Goal: Transaction & Acquisition: Purchase product/service

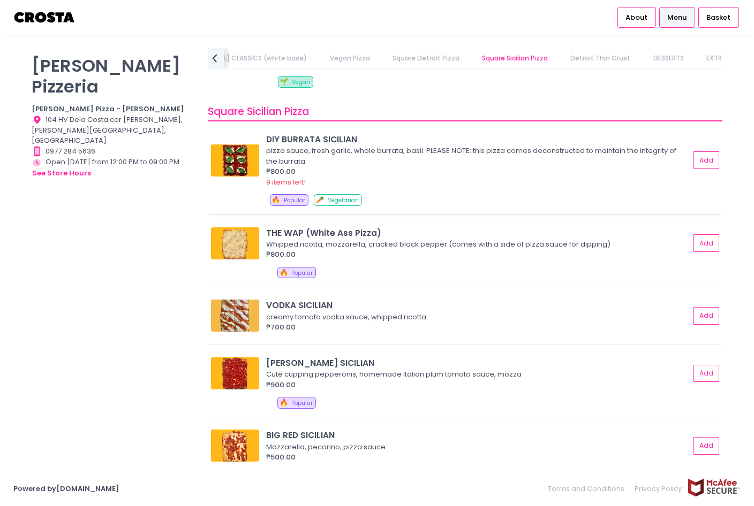
click at [403, 177] on div "9 items left!" at bounding box center [477, 182] width 423 height 11
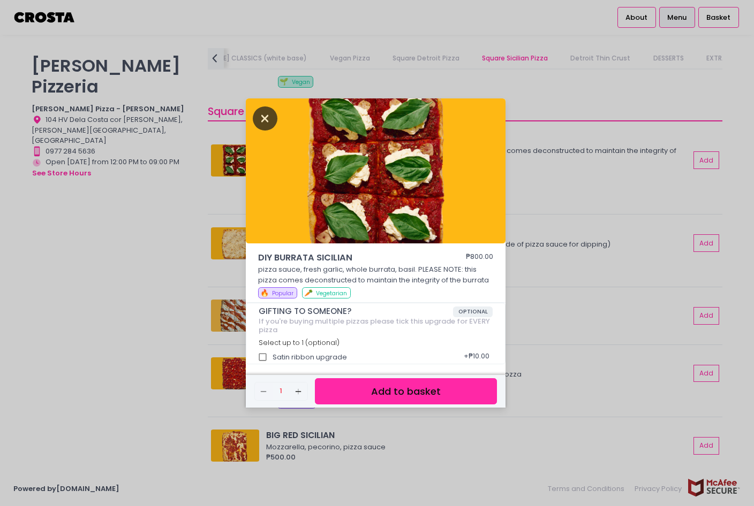
click at [270, 124] on icon "Close" at bounding box center [265, 119] width 25 height 24
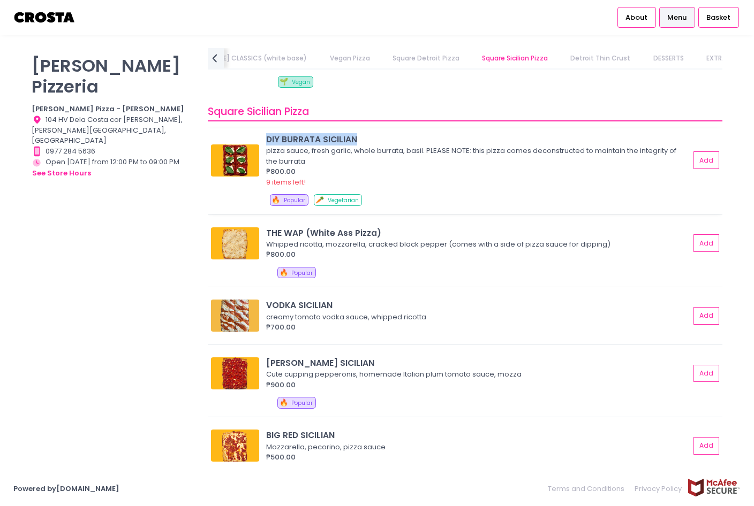
drag, startPoint x: 370, startPoint y: 139, endPoint x: 264, endPoint y: 141, distance: 106.5
click at [264, 141] on div "DIY BURRATA SICILIAN pizza sauce, fresh garlic, whole burrata, basil. PLEASE NO…" at bounding box center [464, 160] width 507 height 54
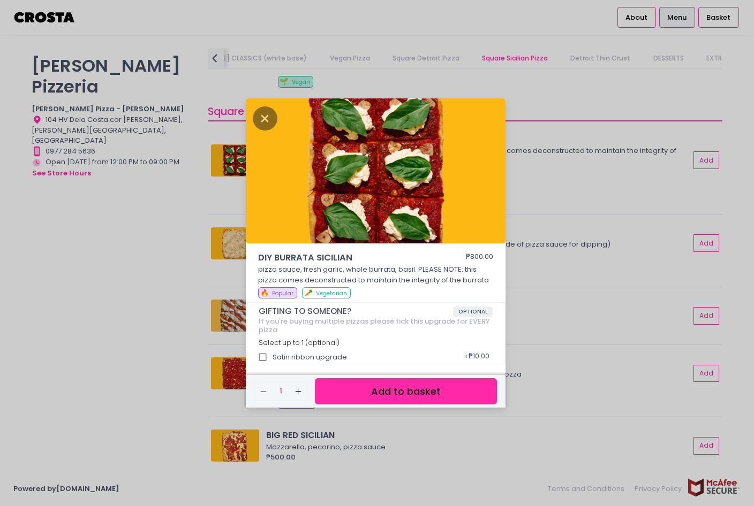
click at [556, 222] on div "DIY BURRATA SICILIAN ₱800.00 pizza sauce, fresh garlic, whole burrata, basil. P…" at bounding box center [377, 253] width 754 height 506
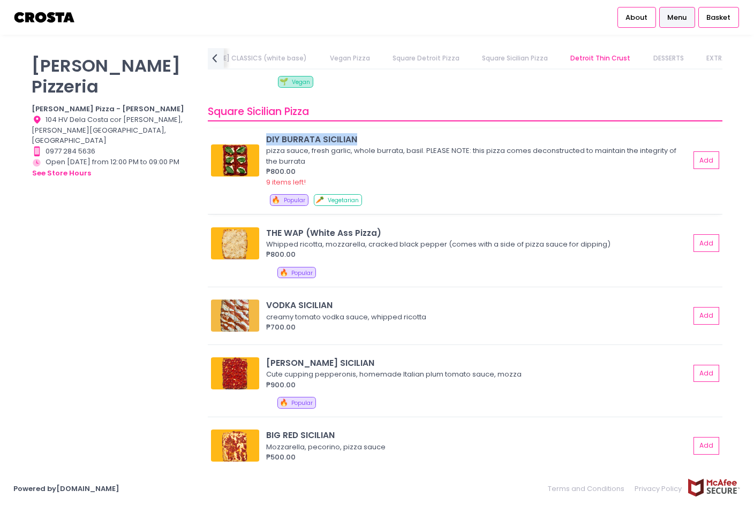
drag, startPoint x: 362, startPoint y: 137, endPoint x: 268, endPoint y: 133, distance: 94.3
click at [268, 133] on div "DIY BURRATA SICILIAN" at bounding box center [477, 139] width 423 height 12
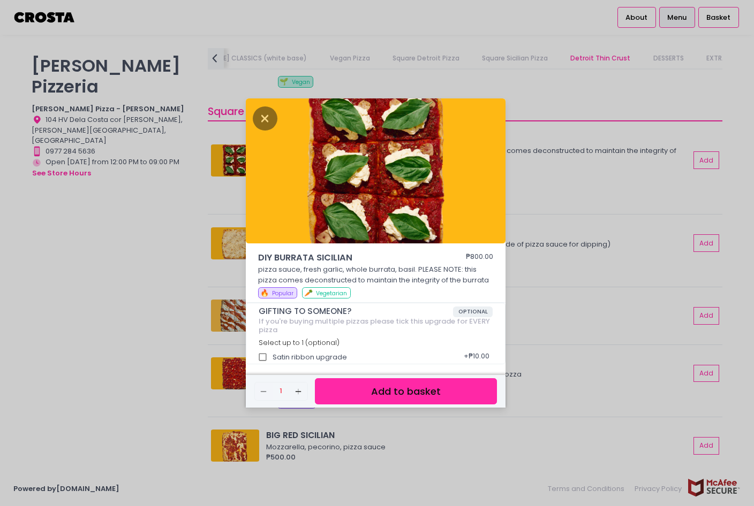
drag, startPoint x: 552, startPoint y: 168, endPoint x: 501, endPoint y: 165, distance: 51.5
click at [552, 168] on div "DIY BURRATA SICILIAN ₱800.00 pizza sauce, fresh garlic, whole burrata, basil. P…" at bounding box center [377, 253] width 754 height 506
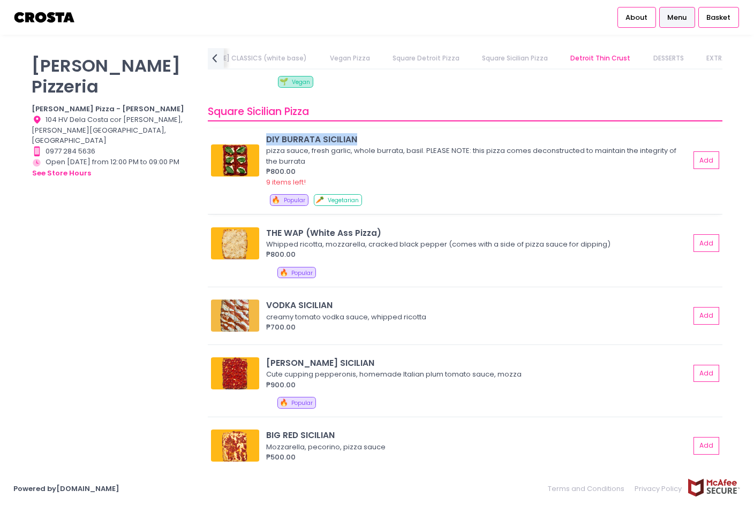
copy div "DIY BURRATA SICILIAN"
drag, startPoint x: 268, startPoint y: 141, endPoint x: 357, endPoint y: 144, distance: 88.9
click at [357, 144] on div "DIY BURRATA SICILIAN" at bounding box center [477, 139] width 423 height 12
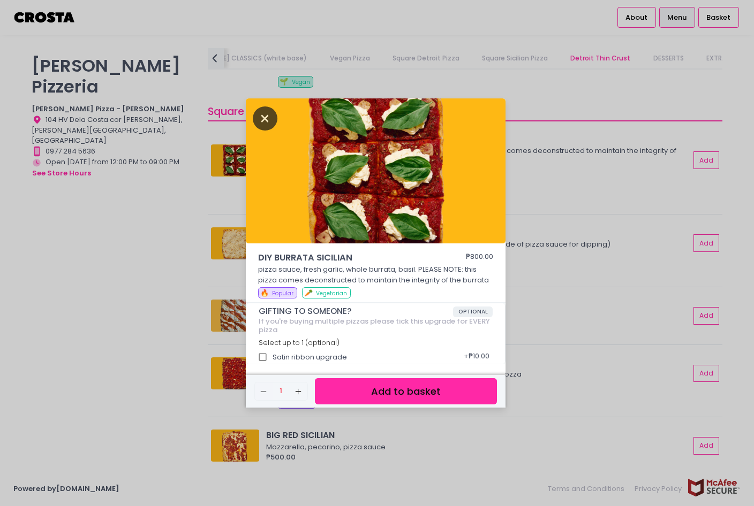
click at [267, 112] on icon "Close" at bounding box center [265, 119] width 25 height 24
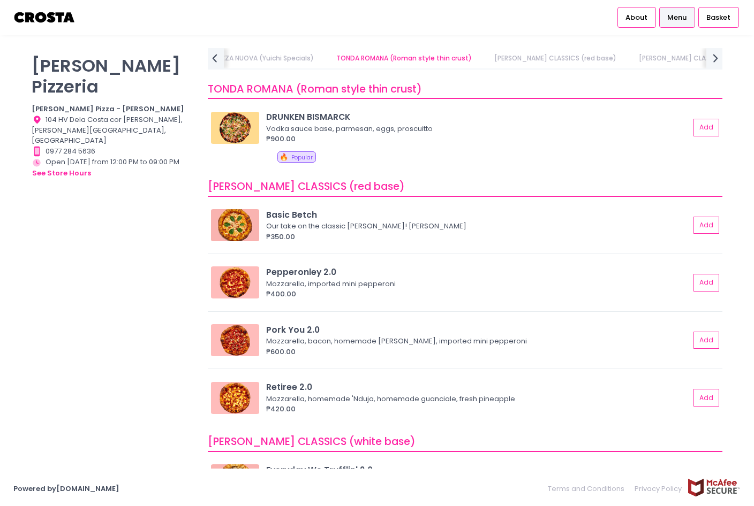
scroll to position [256, 0]
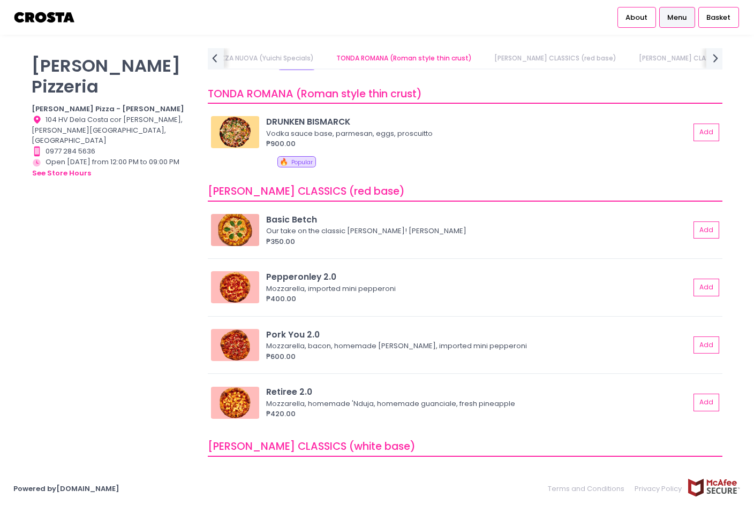
drag, startPoint x: 407, startPoint y: 344, endPoint x: 98, endPoint y: 306, distance: 311.2
click at [133, 256] on div "[PERSON_NAME] Pizzeria [PERSON_NAME] Pizza - [PERSON_NAME] Location Created wit…" at bounding box center [113, 247] width 176 height 399
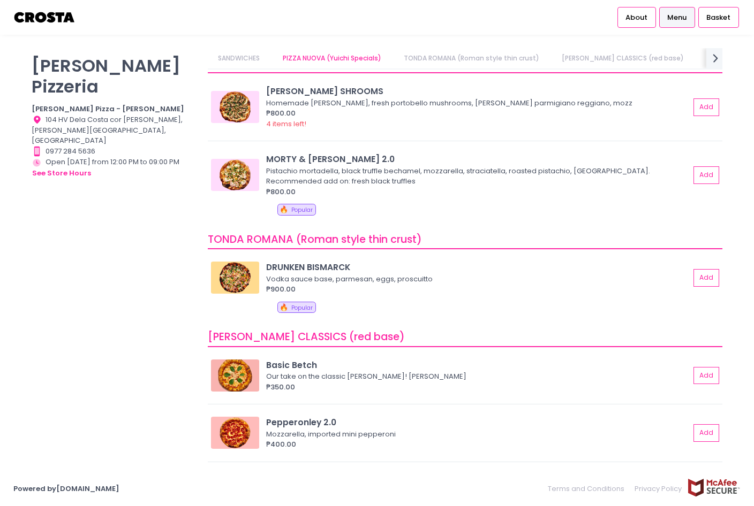
scroll to position [0, 0]
